Goal: Transaction & Acquisition: Purchase product/service

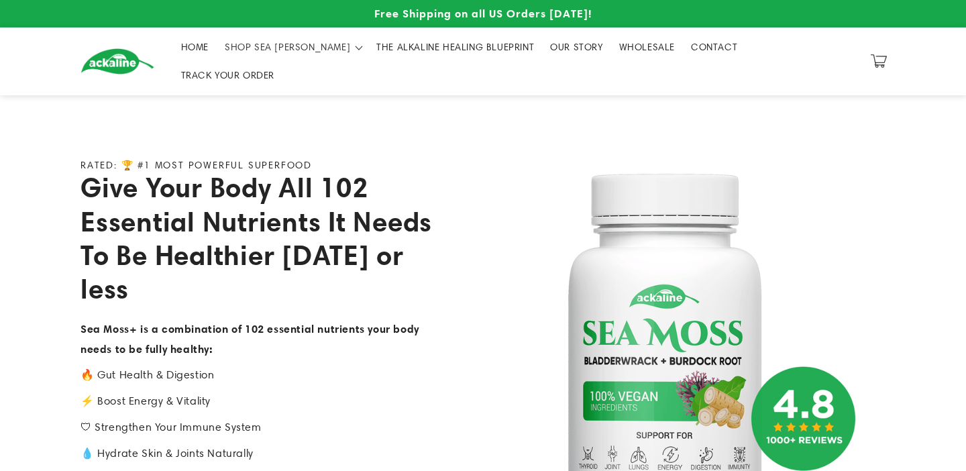
click at [459, 60] on link "THE ALKALINE HEALING BLUEPRINT" at bounding box center [455, 47] width 174 height 28
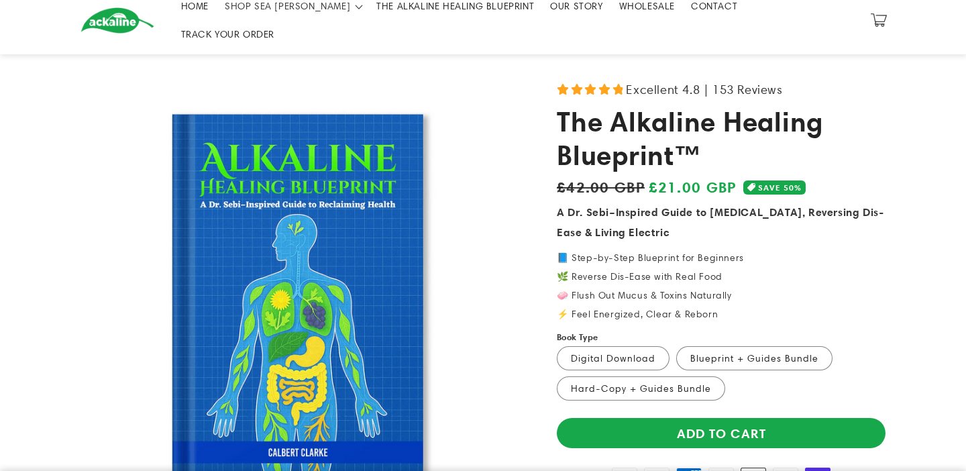
scroll to position [41, 0]
click at [678, 376] on label "Hard-Copy + Guides Bundle Variant sold out or unavailable" at bounding box center [641, 388] width 168 height 24
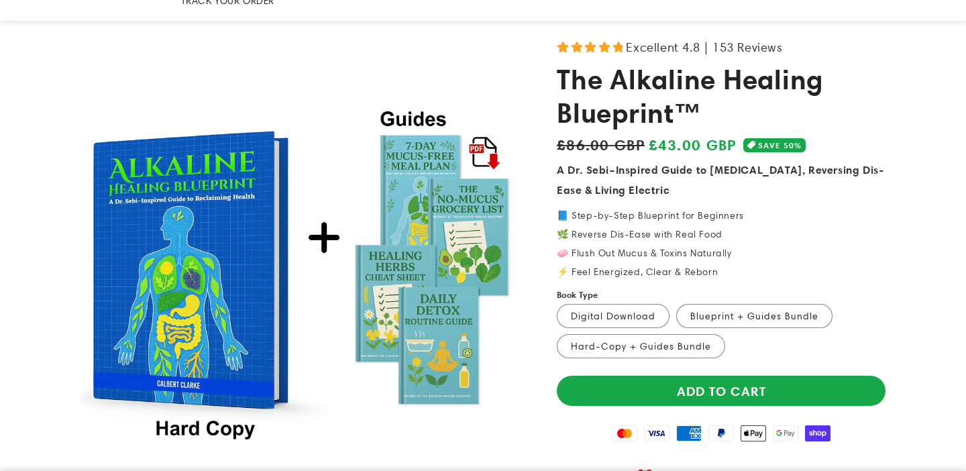
scroll to position [91, 0]
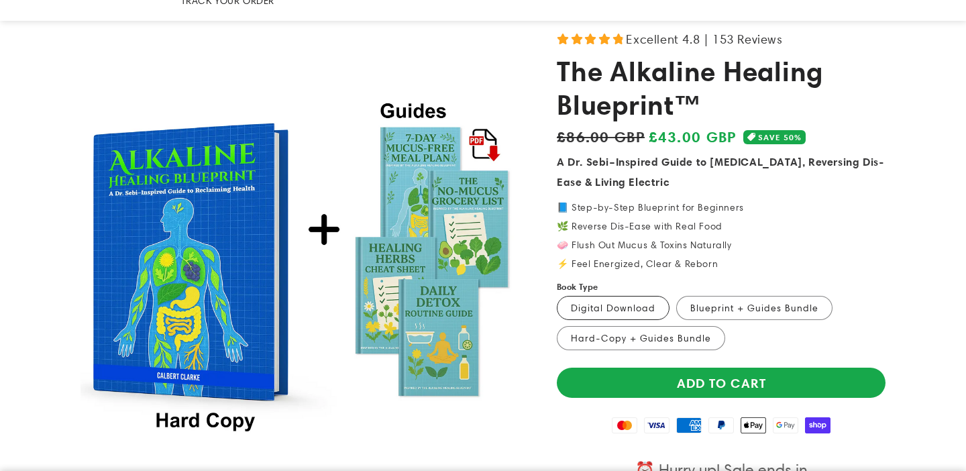
click at [602, 296] on label "Digital Download Variant sold out or unavailable" at bounding box center [613, 308] width 113 height 24
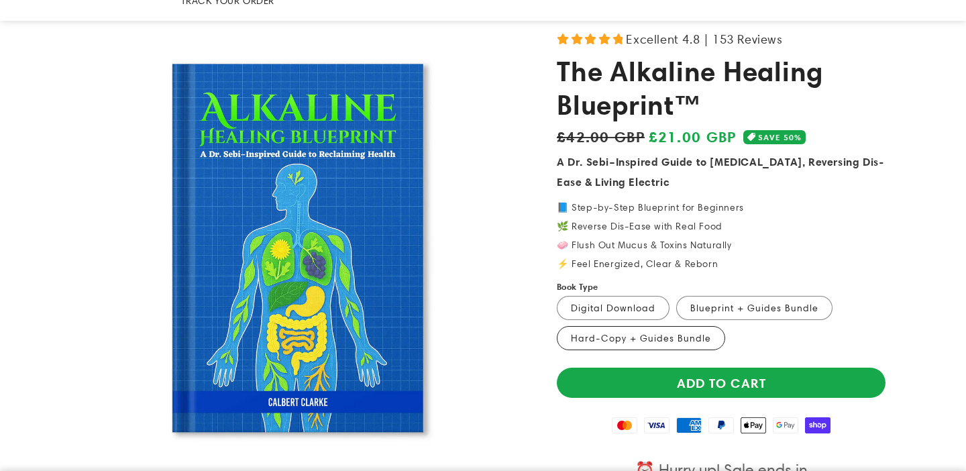
click at [642, 326] on label "Hard-Copy + Guides Bundle Variant sold out or unavailable" at bounding box center [641, 338] width 168 height 24
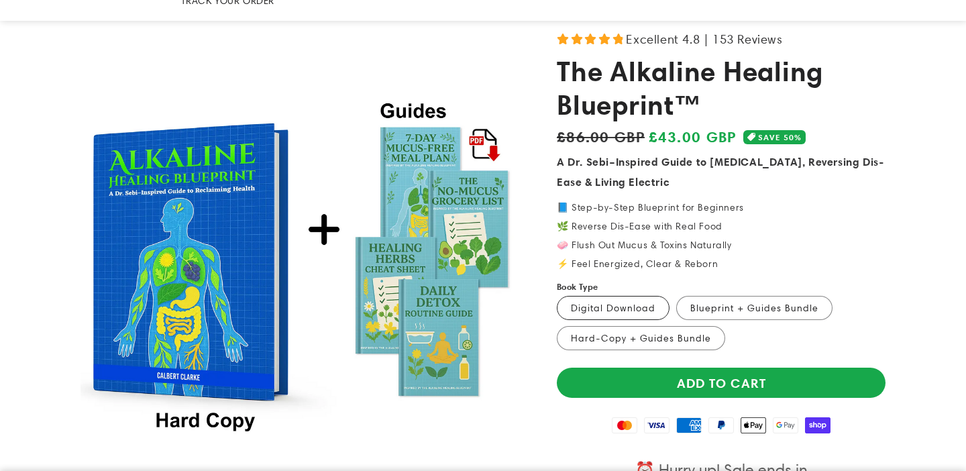
click at [618, 296] on label "Digital Download Variant sold out or unavailable" at bounding box center [613, 308] width 113 height 24
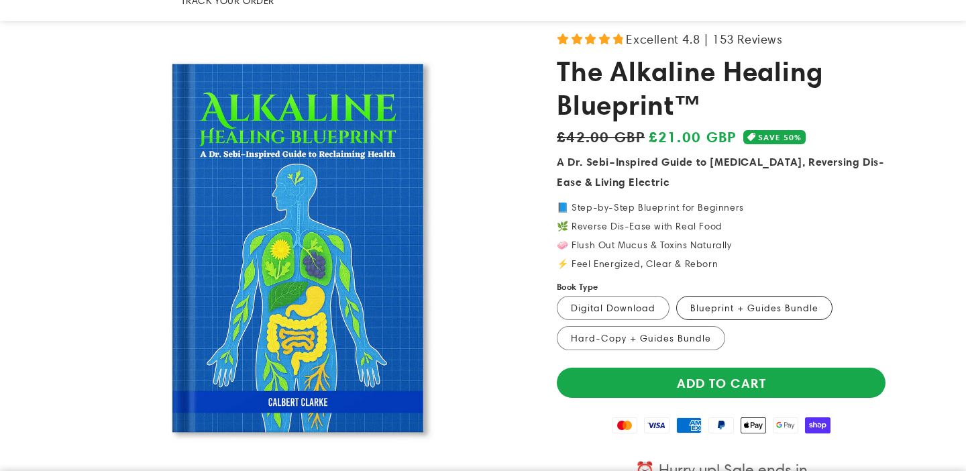
click at [709, 296] on label "Blueprint + Guides Bundle Variant sold out or unavailable" at bounding box center [754, 308] width 156 height 24
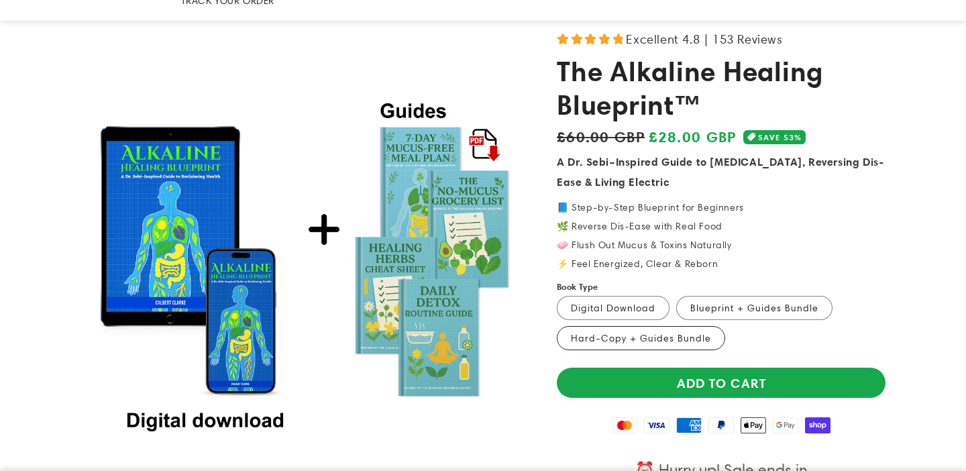
click at [671, 326] on label "Hard-Copy + Guides Bundle Variant sold out or unavailable" at bounding box center [641, 338] width 168 height 24
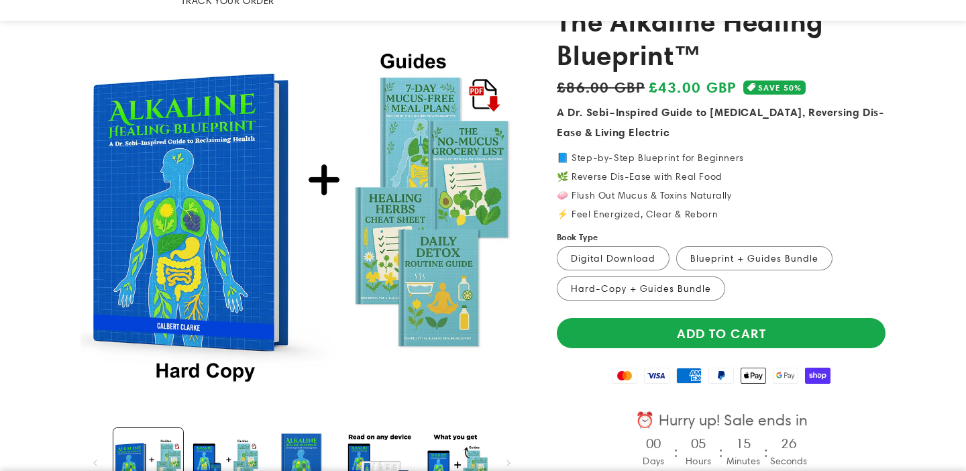
scroll to position [147, 0]
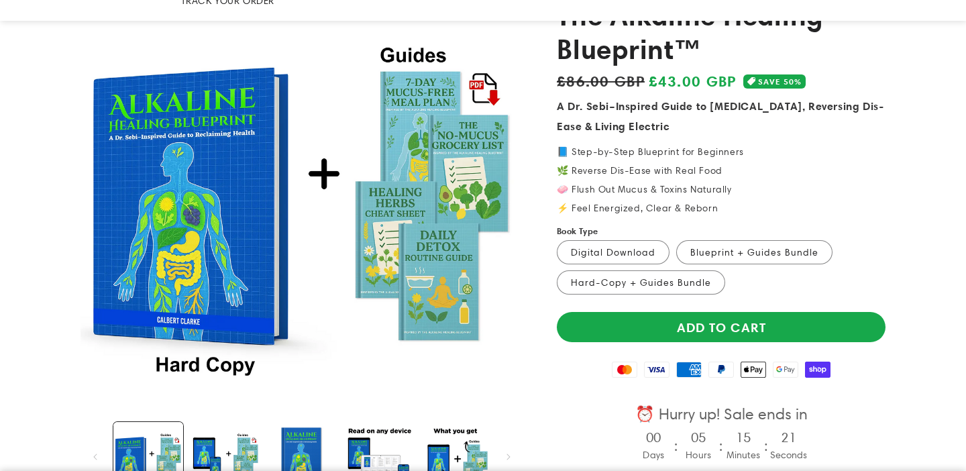
click at [757, 191] on product-info "Excellent 4.8 | 153 Reviews The Alkaline Healing Blueprint™ Regular price £43.0…" at bounding box center [721, 332] width 329 height 721
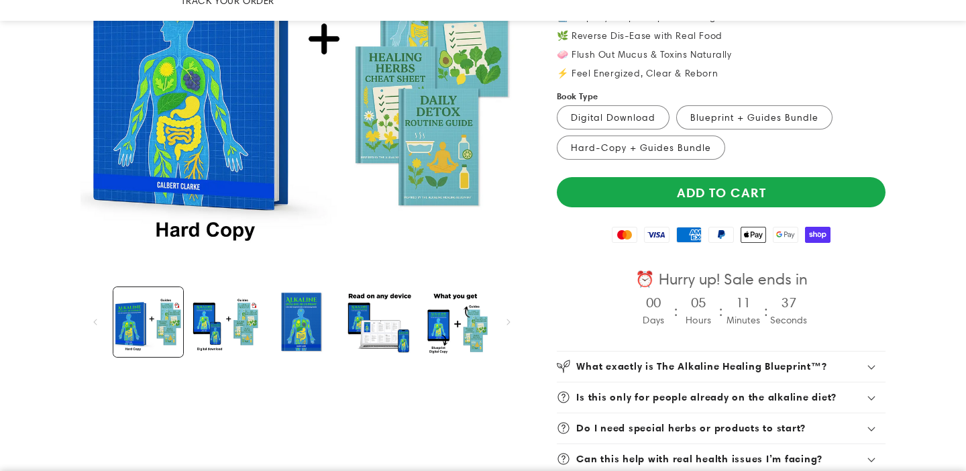
scroll to position [196, 0]
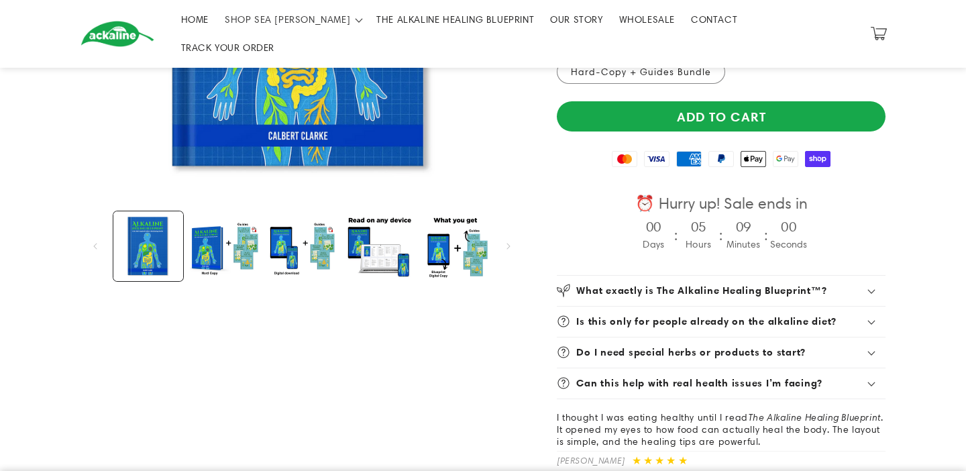
scroll to position [352, 0]
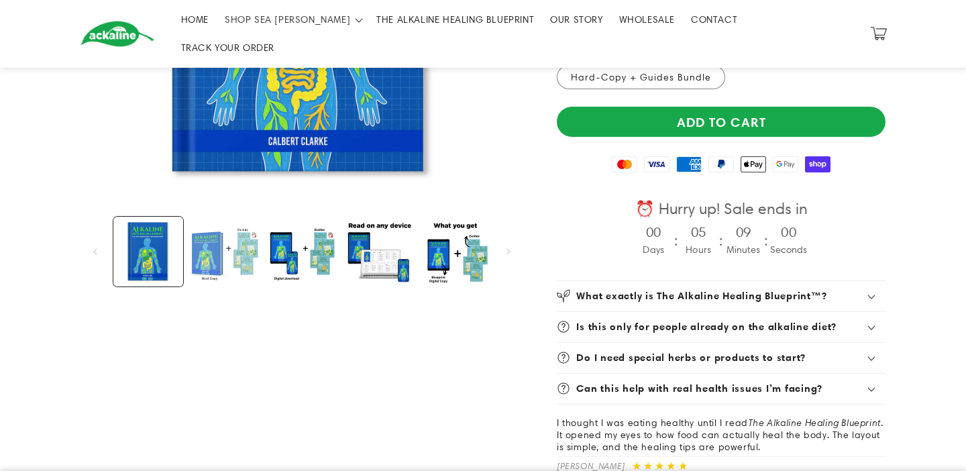
click at [223, 248] on button "Load image 2 in gallery view" at bounding box center [225, 252] width 70 height 70
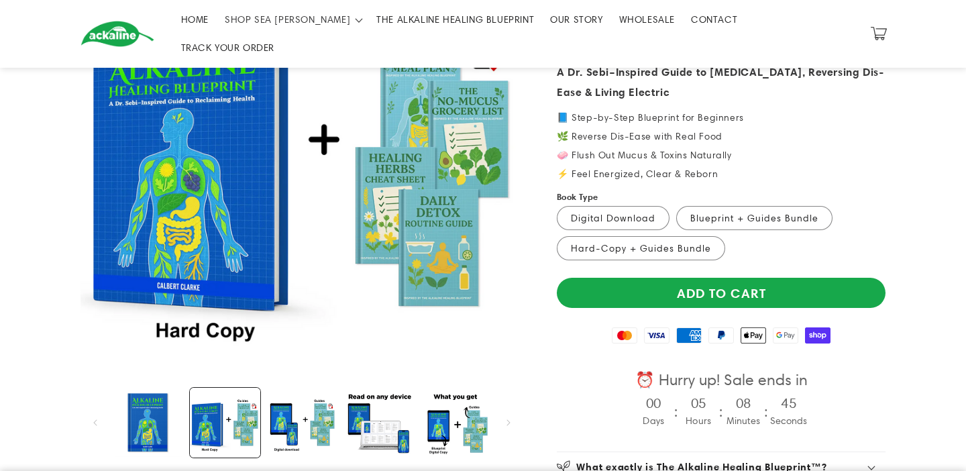
scroll to position [321, 0]
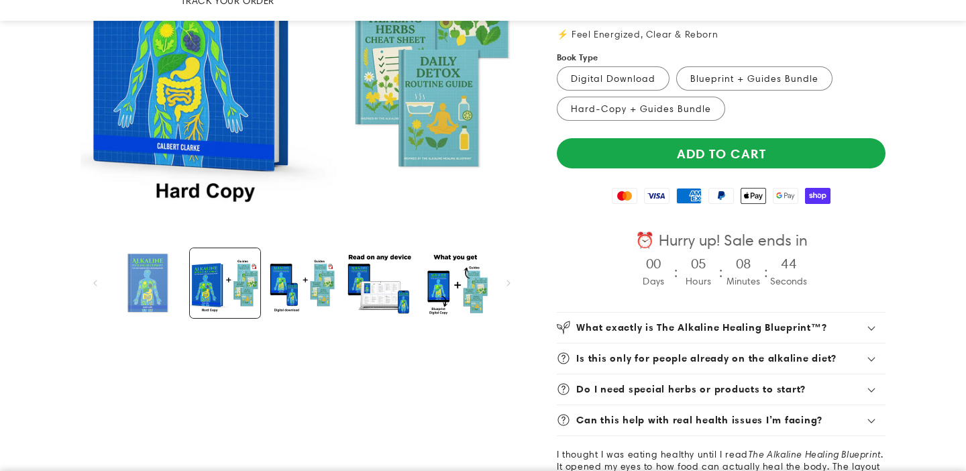
click at [146, 268] on button "Load image 1 in gallery view" at bounding box center [148, 283] width 70 height 70
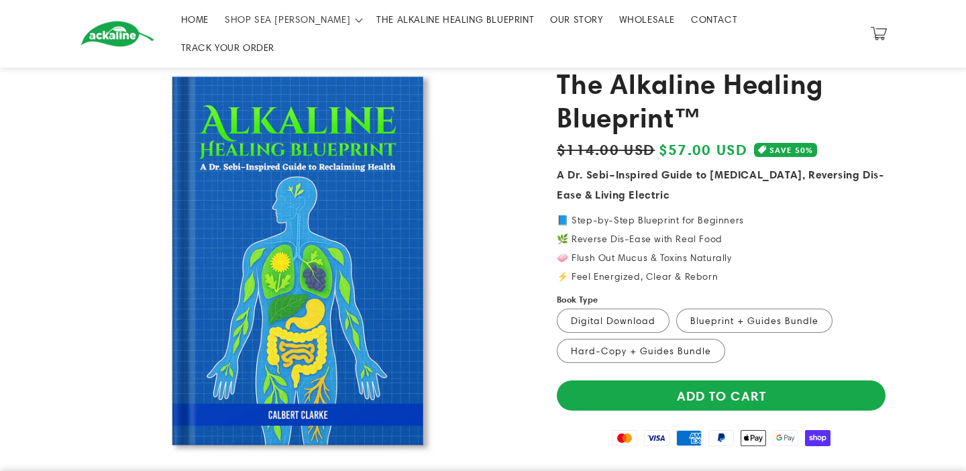
scroll to position [76, 0]
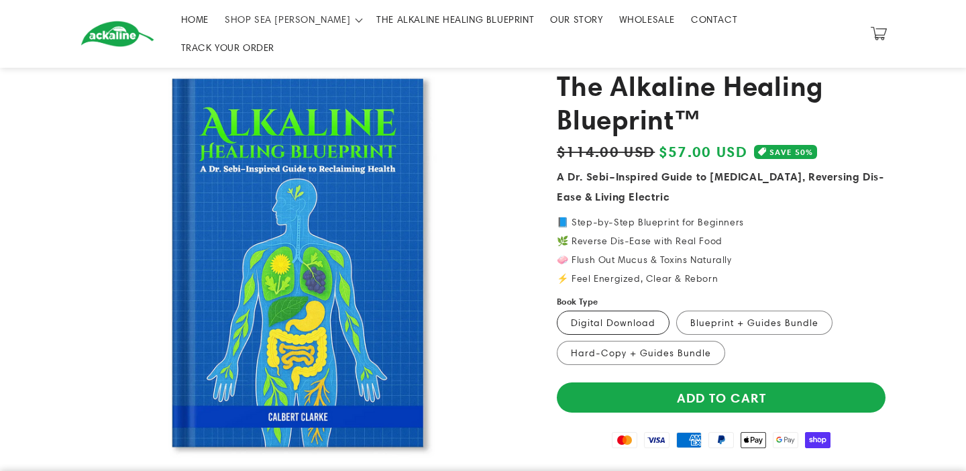
click at [618, 311] on label "Digital Download Variant sold out or unavailable" at bounding box center [613, 323] width 113 height 24
click at [642, 341] on label "Hard-Copy + Guides Bundle Variant sold out or unavailable" at bounding box center [641, 353] width 168 height 24
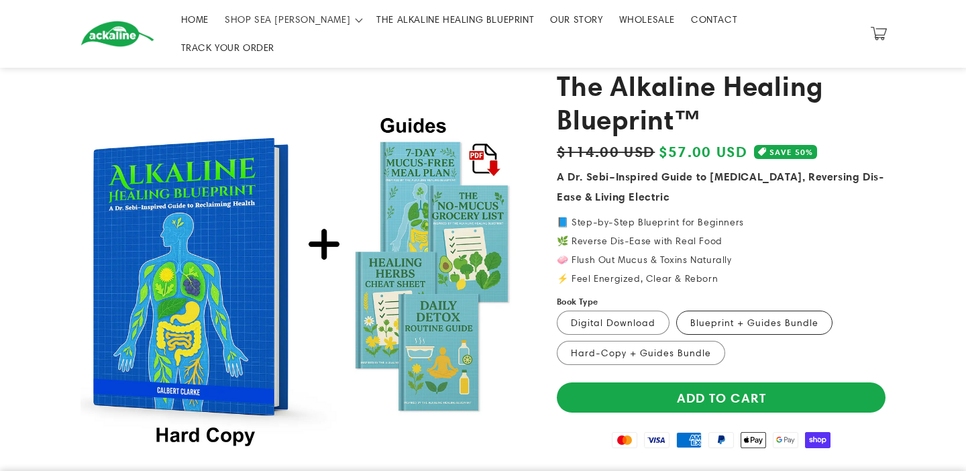
click at [706, 311] on label "Blueprint + Guides Bundle Variant sold out or unavailable" at bounding box center [754, 323] width 156 height 24
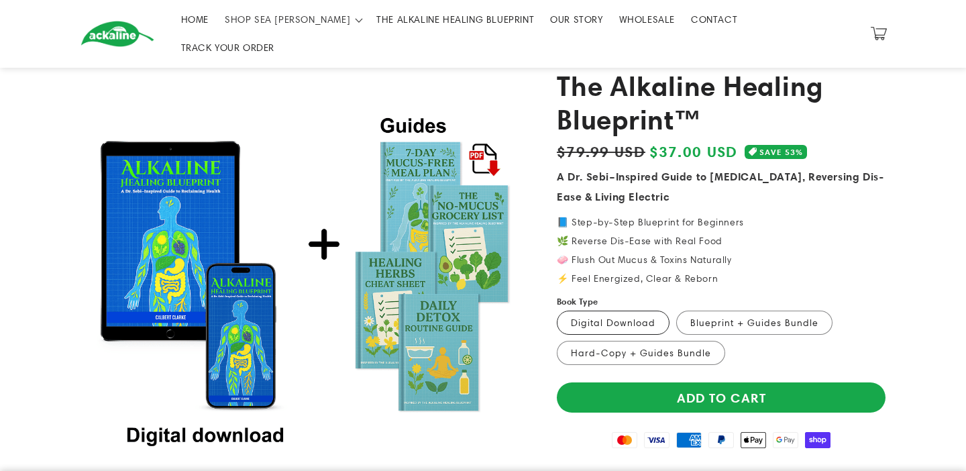
click at [620, 311] on label "Digital Download Variant sold out or unavailable" at bounding box center [613, 323] width 113 height 24
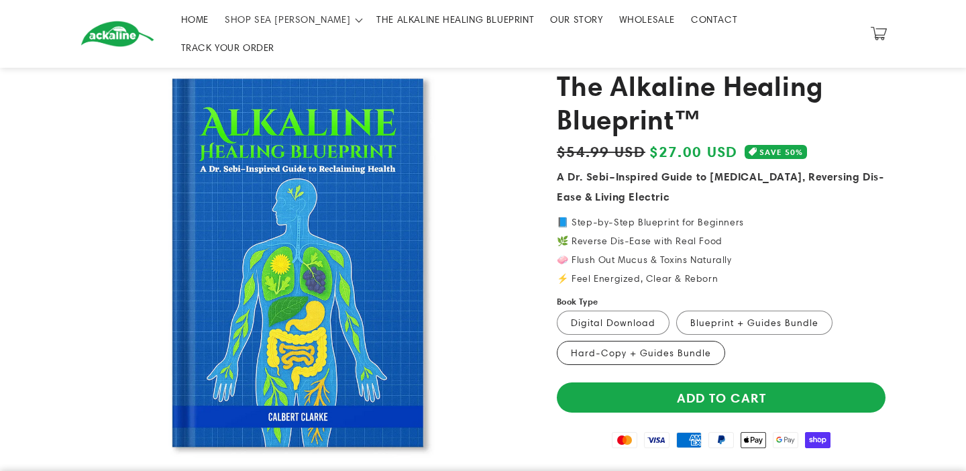
click at [655, 342] on label "Hard-Copy + Guides Bundle Variant sold out or unavailable" at bounding box center [641, 353] width 168 height 24
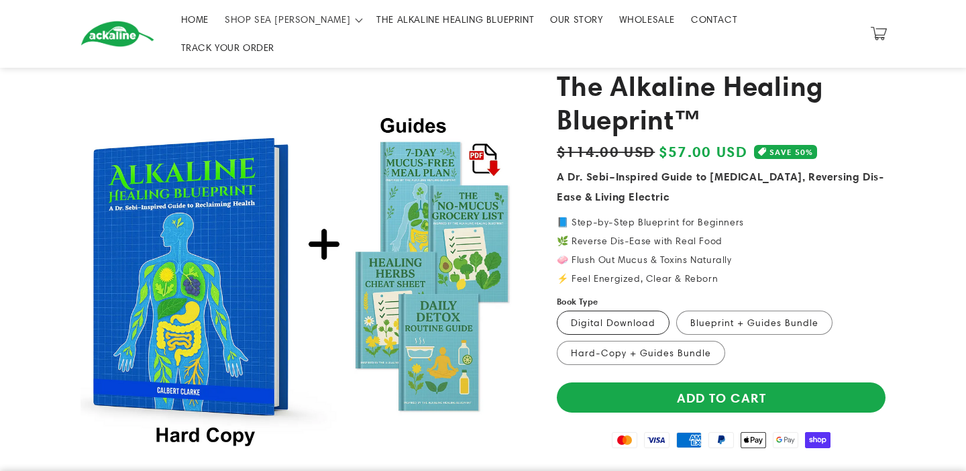
click at [607, 311] on label "Digital Download Variant sold out or unavailable" at bounding box center [613, 323] width 113 height 24
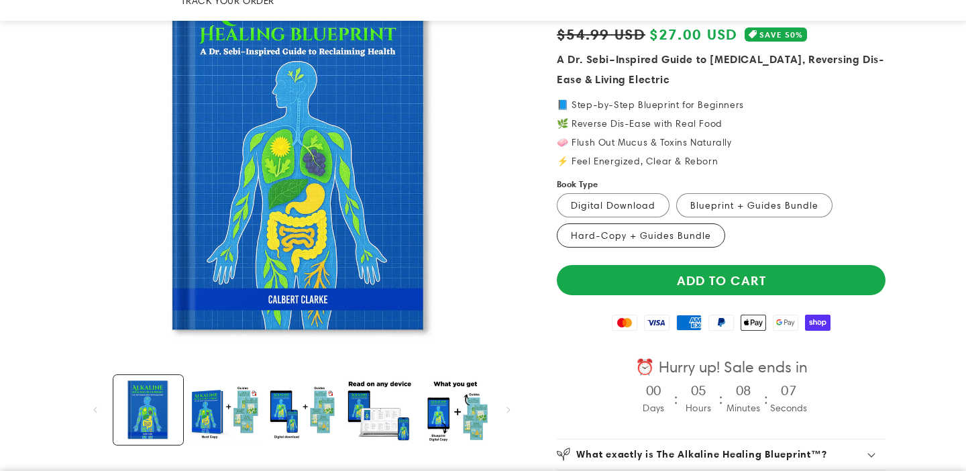
scroll to position [233, 0]
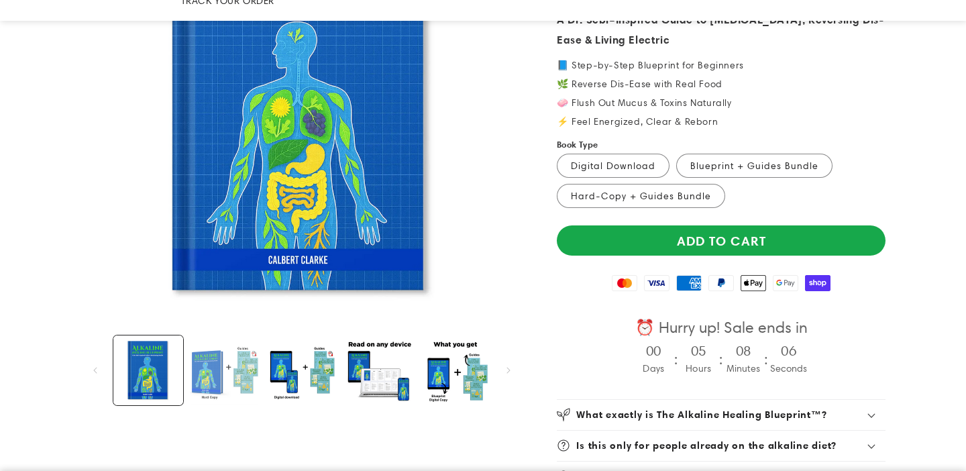
click at [235, 370] on button "Load image 2 in gallery view" at bounding box center [225, 370] width 70 height 70
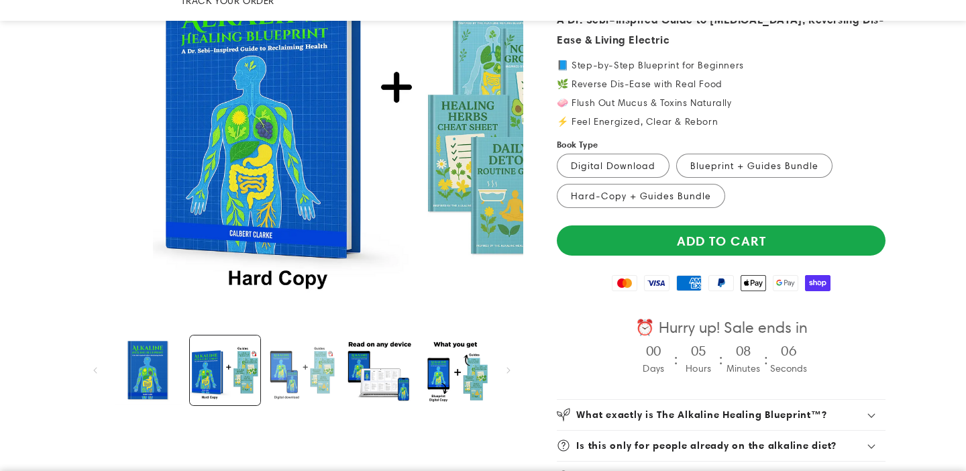
scroll to position [0, 470]
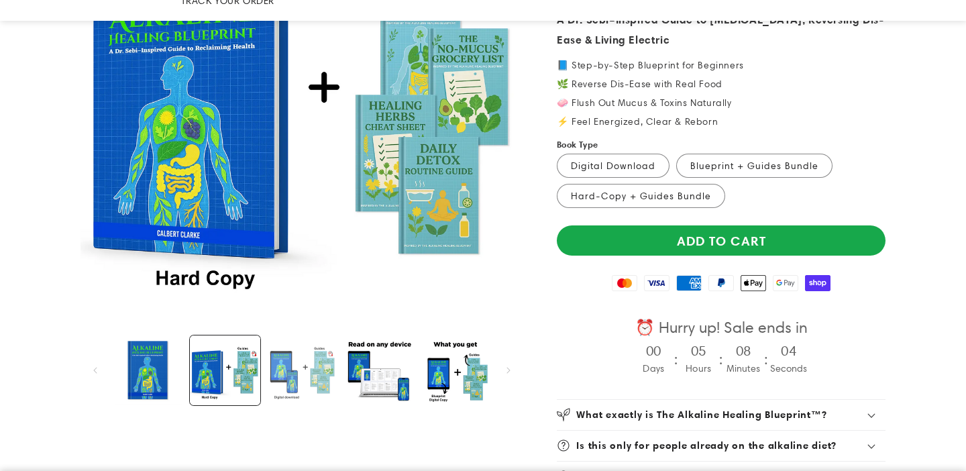
click at [321, 342] on button "Load image 3 in gallery view" at bounding box center [302, 370] width 70 height 70
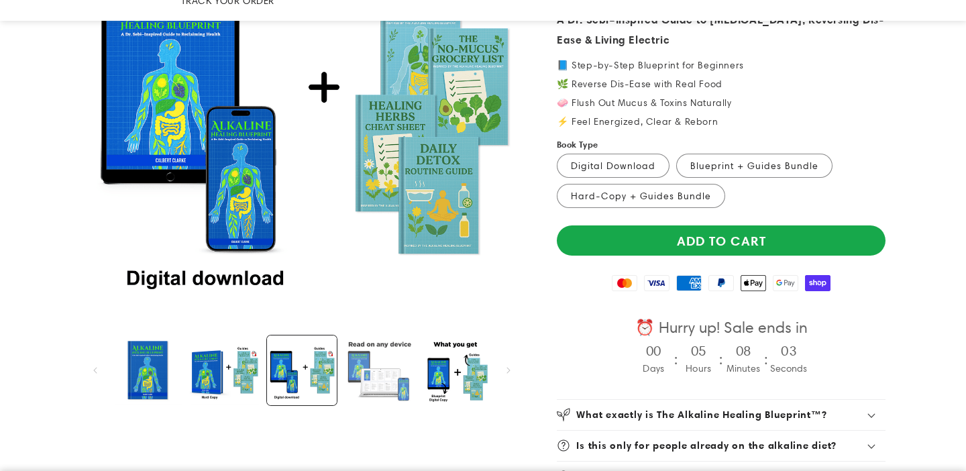
click at [375, 338] on button "Load image 4 in gallery view" at bounding box center [378, 370] width 70 height 70
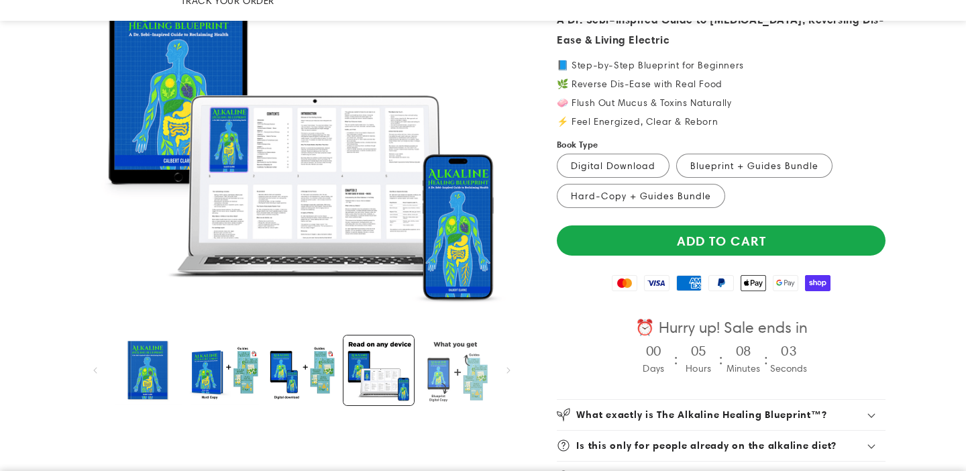
click at [445, 338] on button "Load image 5 in gallery view" at bounding box center [456, 370] width 70 height 70
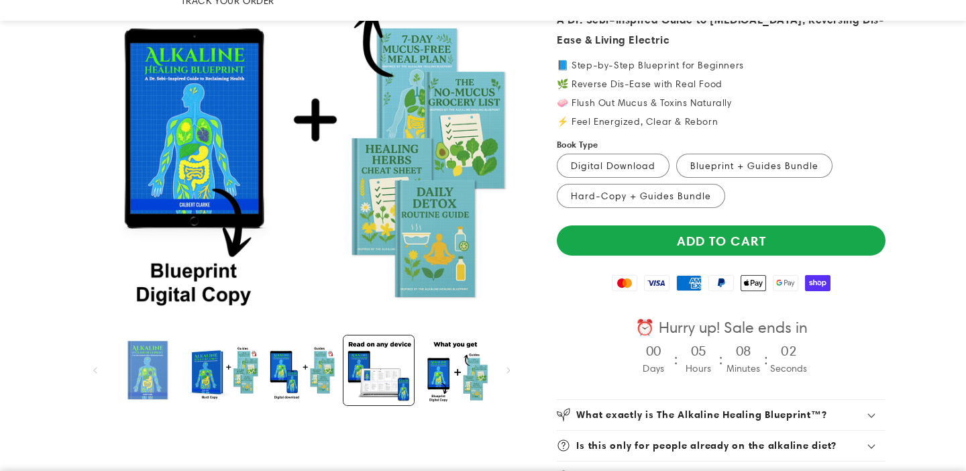
click at [119, 366] on button "Load image 1 in gallery view" at bounding box center [148, 370] width 70 height 70
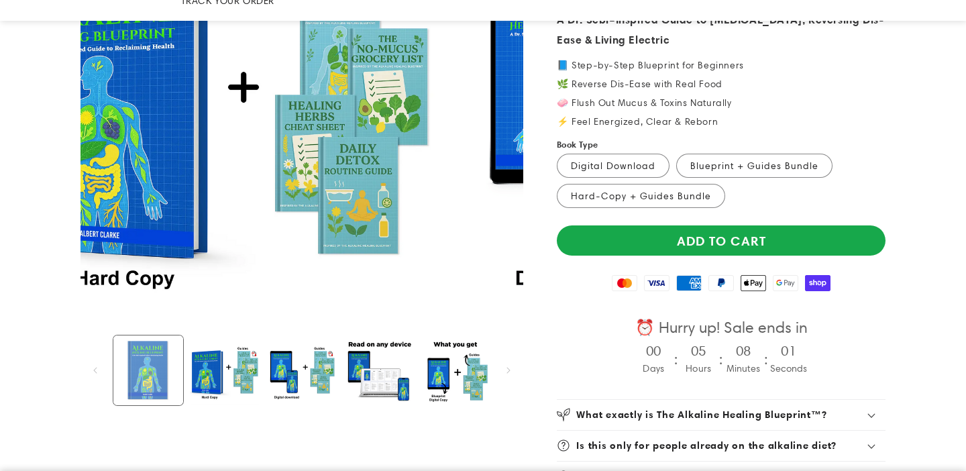
click at [146, 355] on button "Load image 1 in gallery view" at bounding box center [148, 370] width 70 height 70
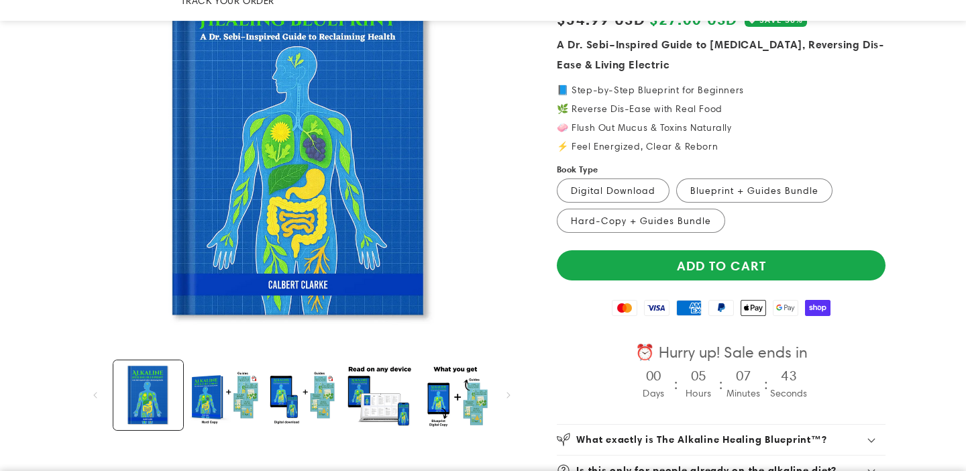
scroll to position [221, 0]
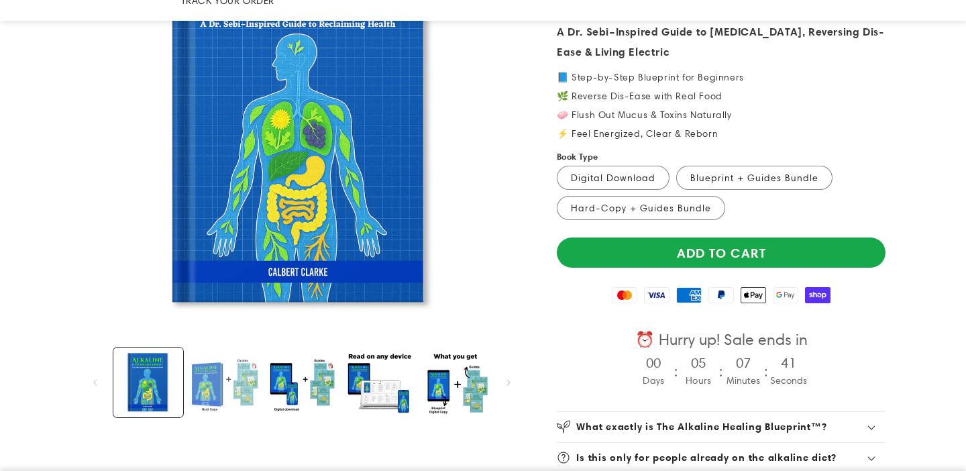
click at [235, 388] on button "Load image 2 in gallery view" at bounding box center [225, 382] width 70 height 70
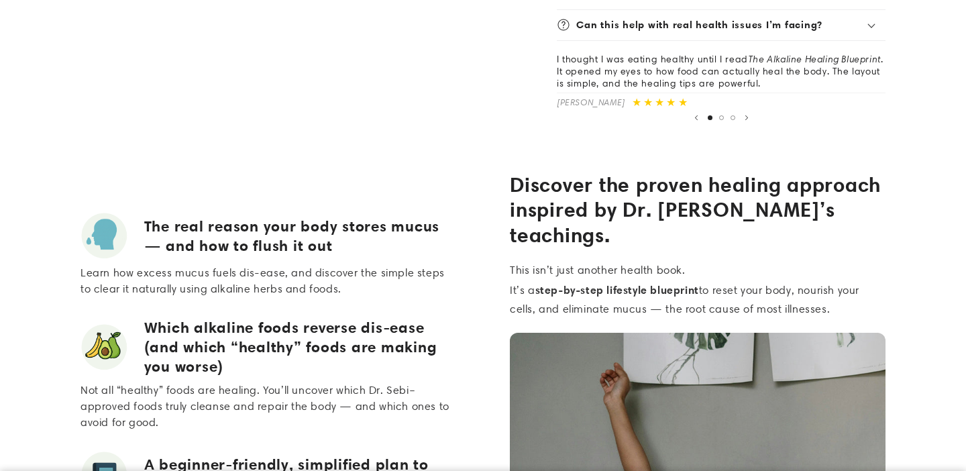
scroll to position [0, 0]
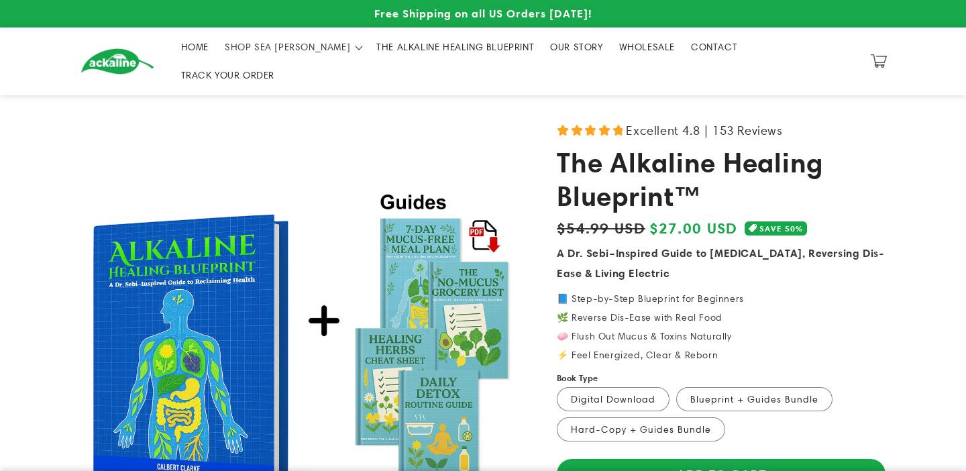
click at [394, 49] on span "THE ALKALINE HEALING BLUEPRINT" at bounding box center [455, 47] width 158 height 12
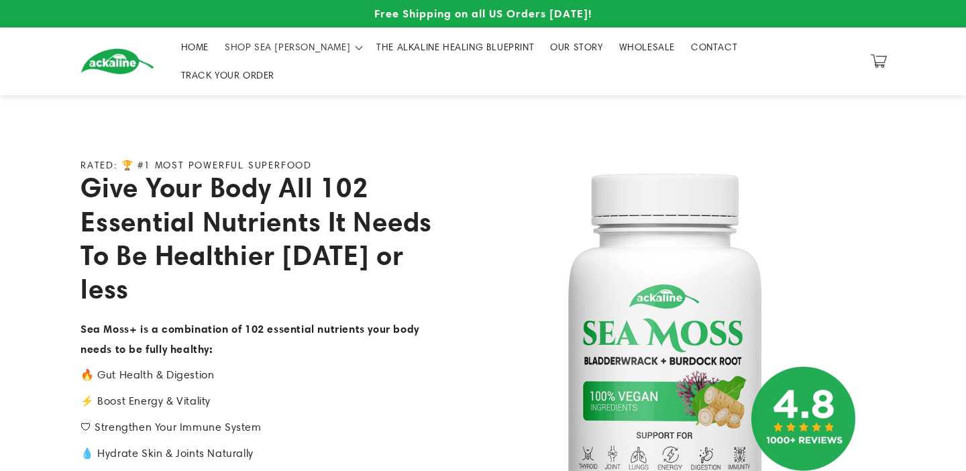
click at [409, 53] on span "THE ALKALINE HEALING BLUEPRINT" at bounding box center [455, 47] width 158 height 12
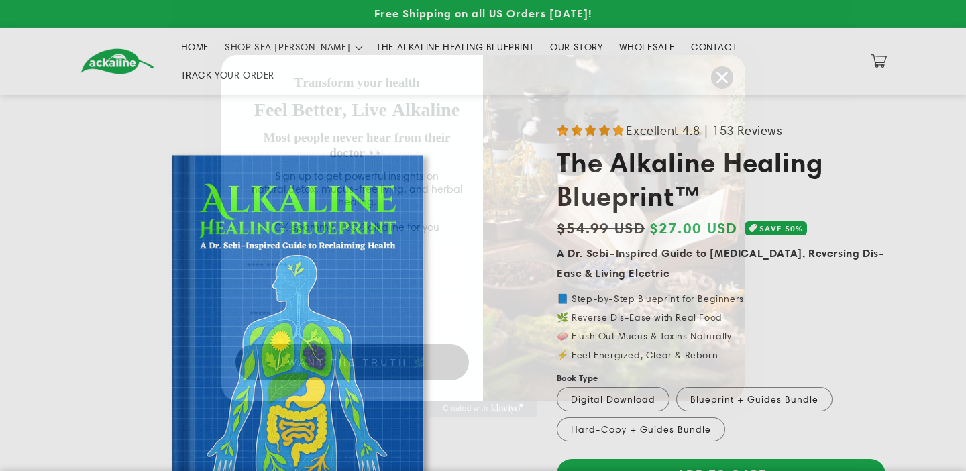
click at [722, 82] on circle "Close dialog" at bounding box center [722, 77] width 22 height 22
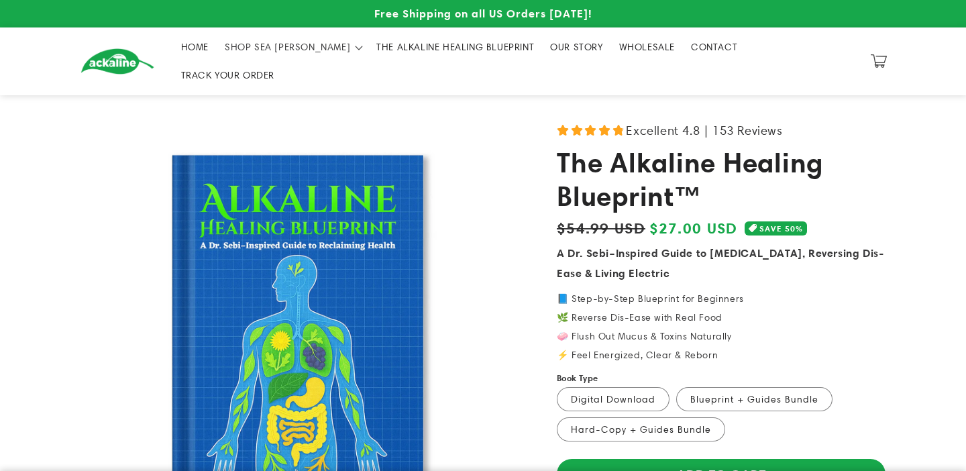
click at [414, 58] on link "THE ALKALINE HEALING BLUEPRINT" at bounding box center [455, 47] width 174 height 28
